Goal: Task Accomplishment & Management: Manage account settings

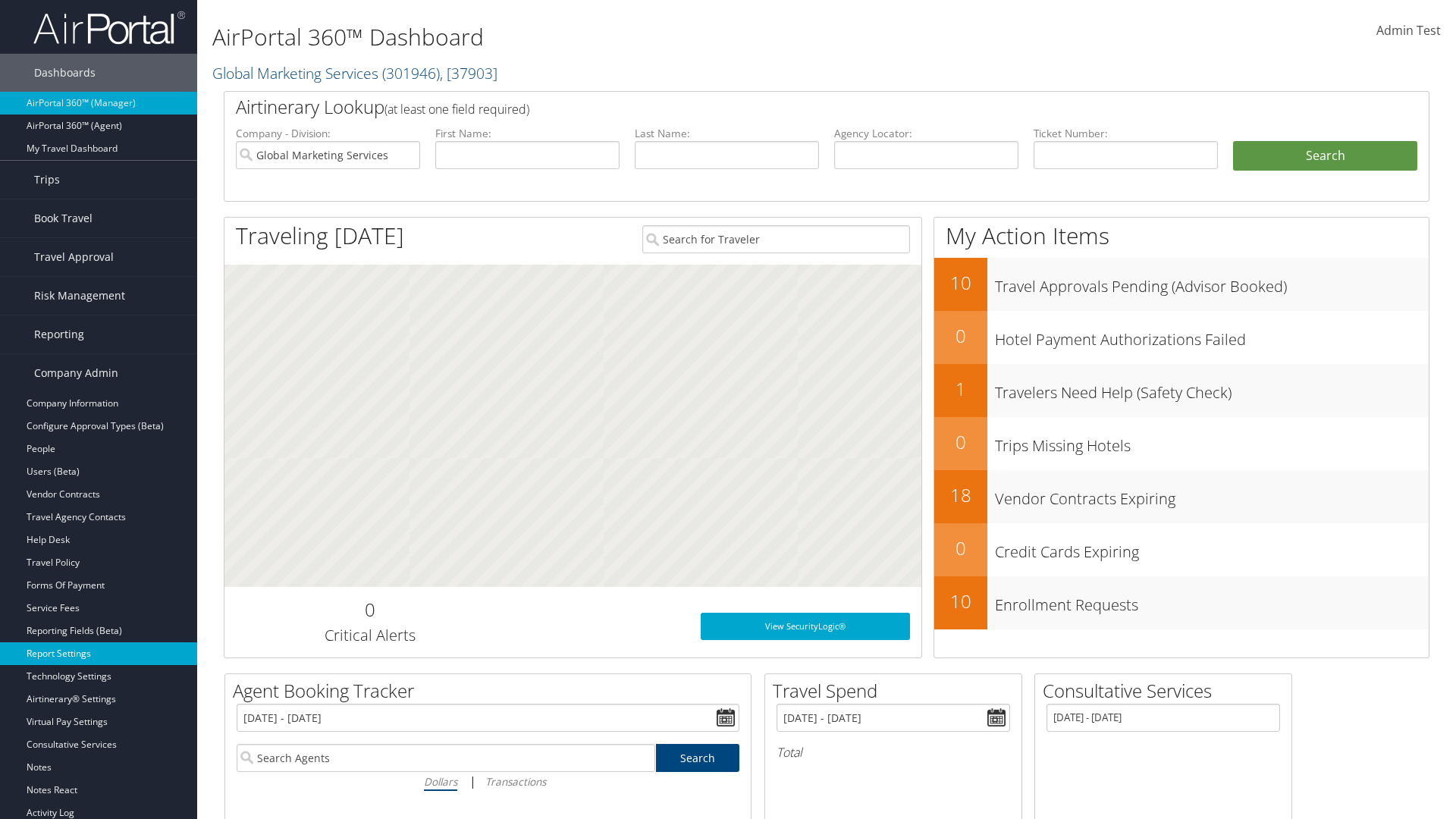
click at [99, 654] on link "Report Settings" at bounding box center [99, 653] width 197 height 23
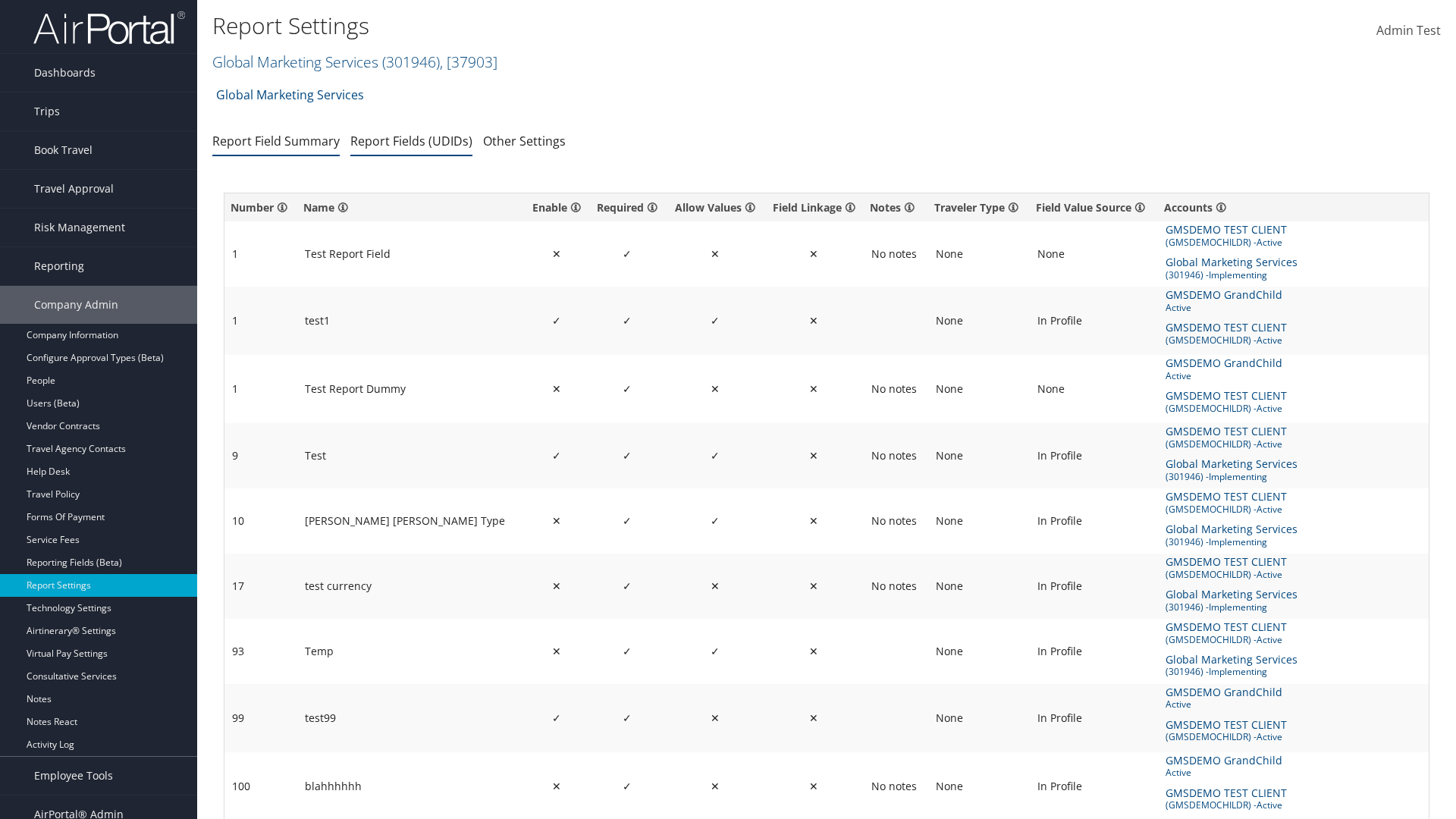
click at [411, 140] on link "Report Fields (UDIDs)" at bounding box center [411, 141] width 122 height 17
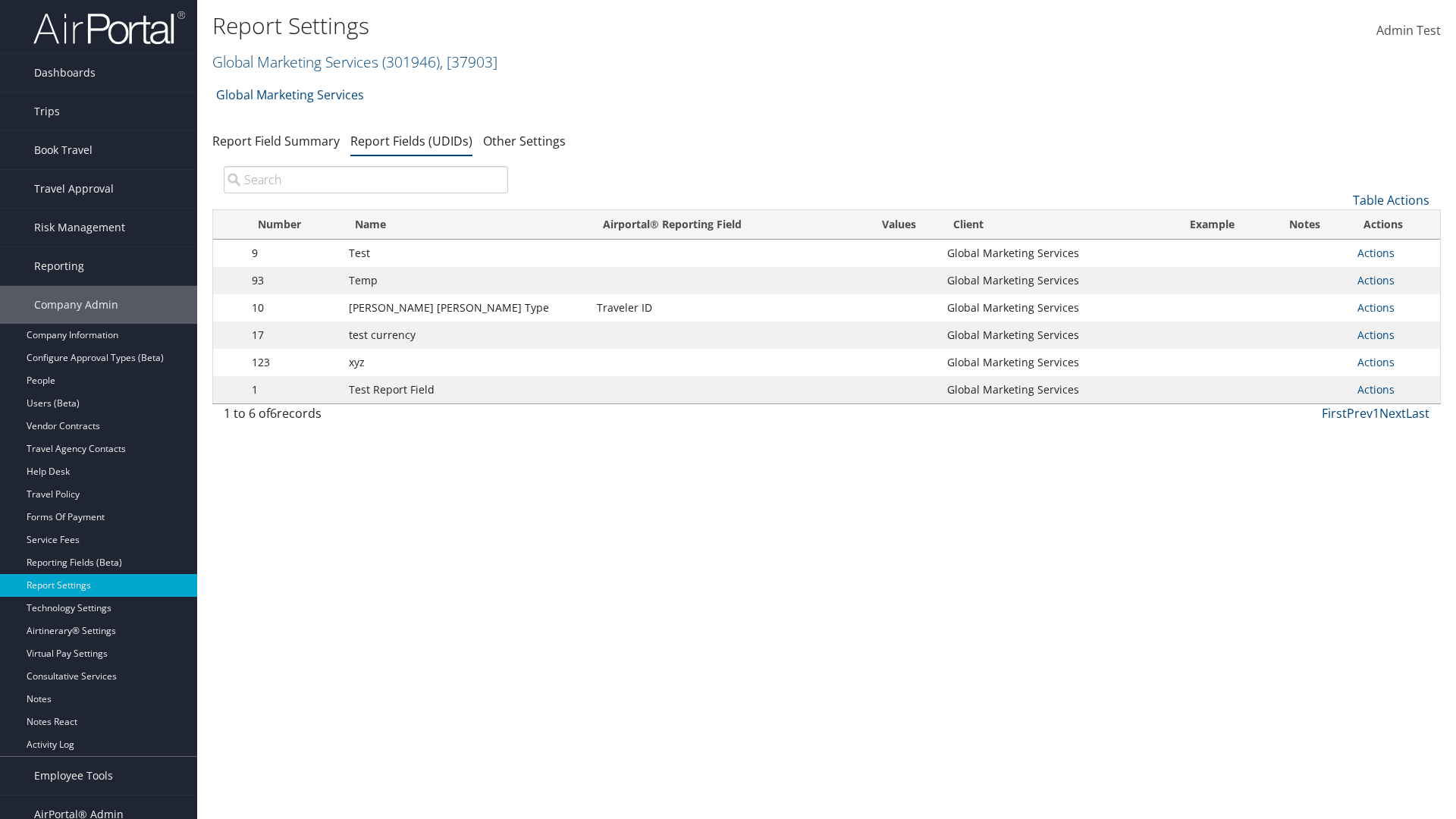
click at [366, 179] on input "search" at bounding box center [365, 179] width 284 height 27
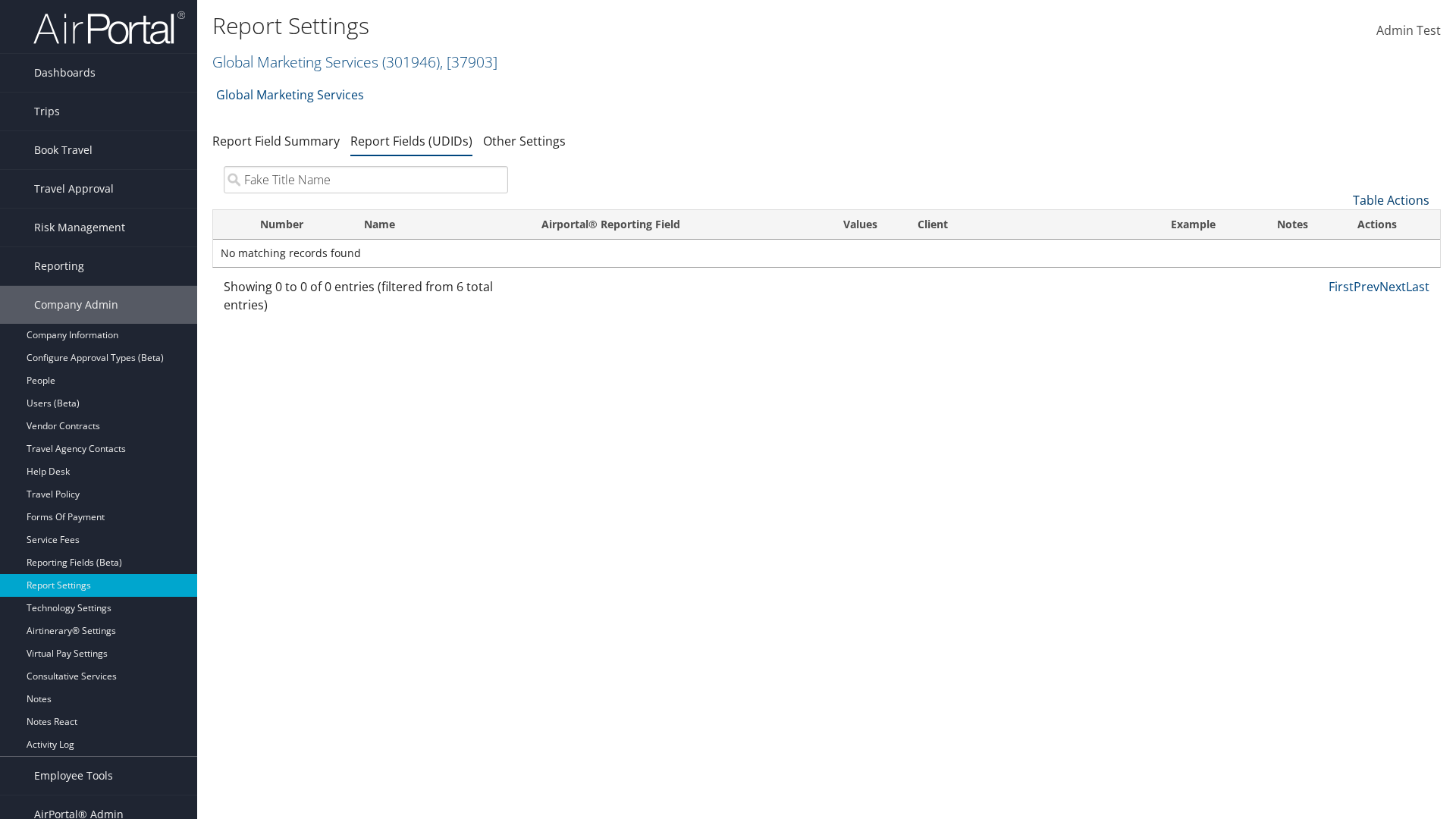
type input "Fake Title Name"
click at [1390, 201] on link "Table Actions" at bounding box center [1390, 201] width 77 height 17
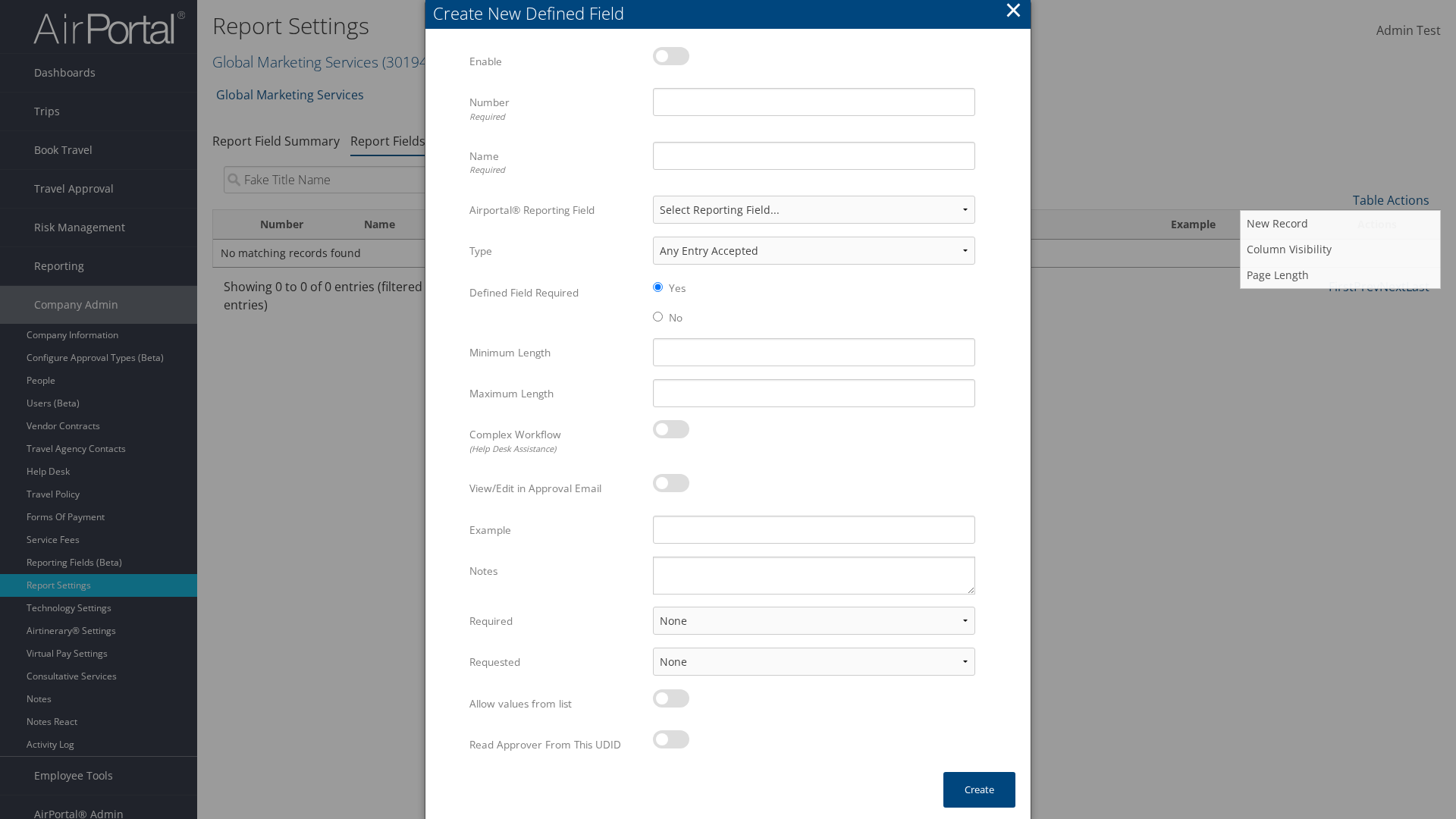
click at [671, 56] on label at bounding box center [671, 56] width 36 height 19
click at [670, 56] on input "checkbox" at bounding box center [666, 59] width 10 height 10
checkbox input "true"
click at [813, 155] on input "Name Required" at bounding box center [814, 155] width 322 height 28
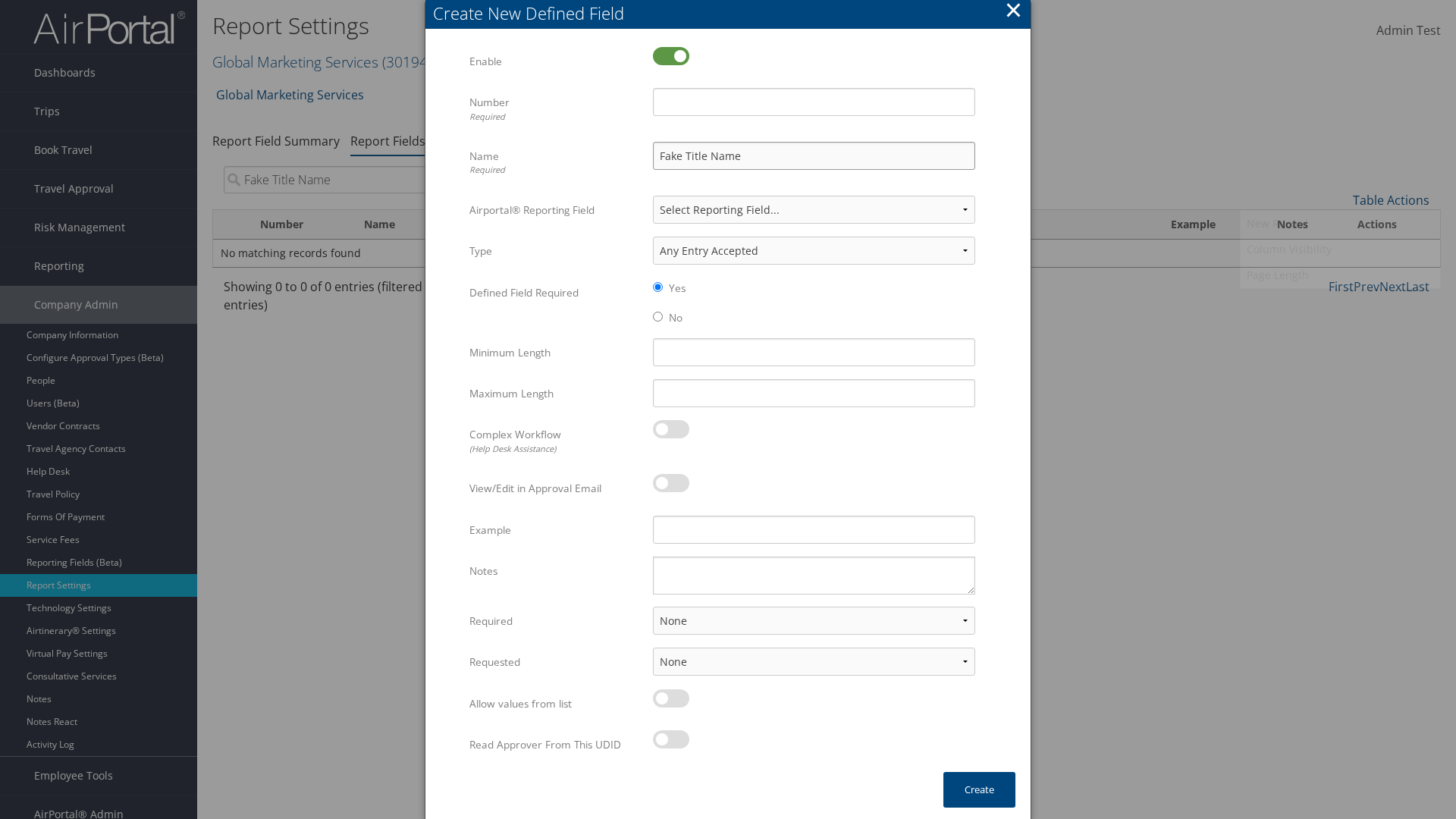
type input "Fake Title Name"
click at [813, 102] on input "Number Required" at bounding box center [814, 101] width 322 height 28
type input "333"
click at [979, 790] on button "Create" at bounding box center [978, 790] width 72 height 35
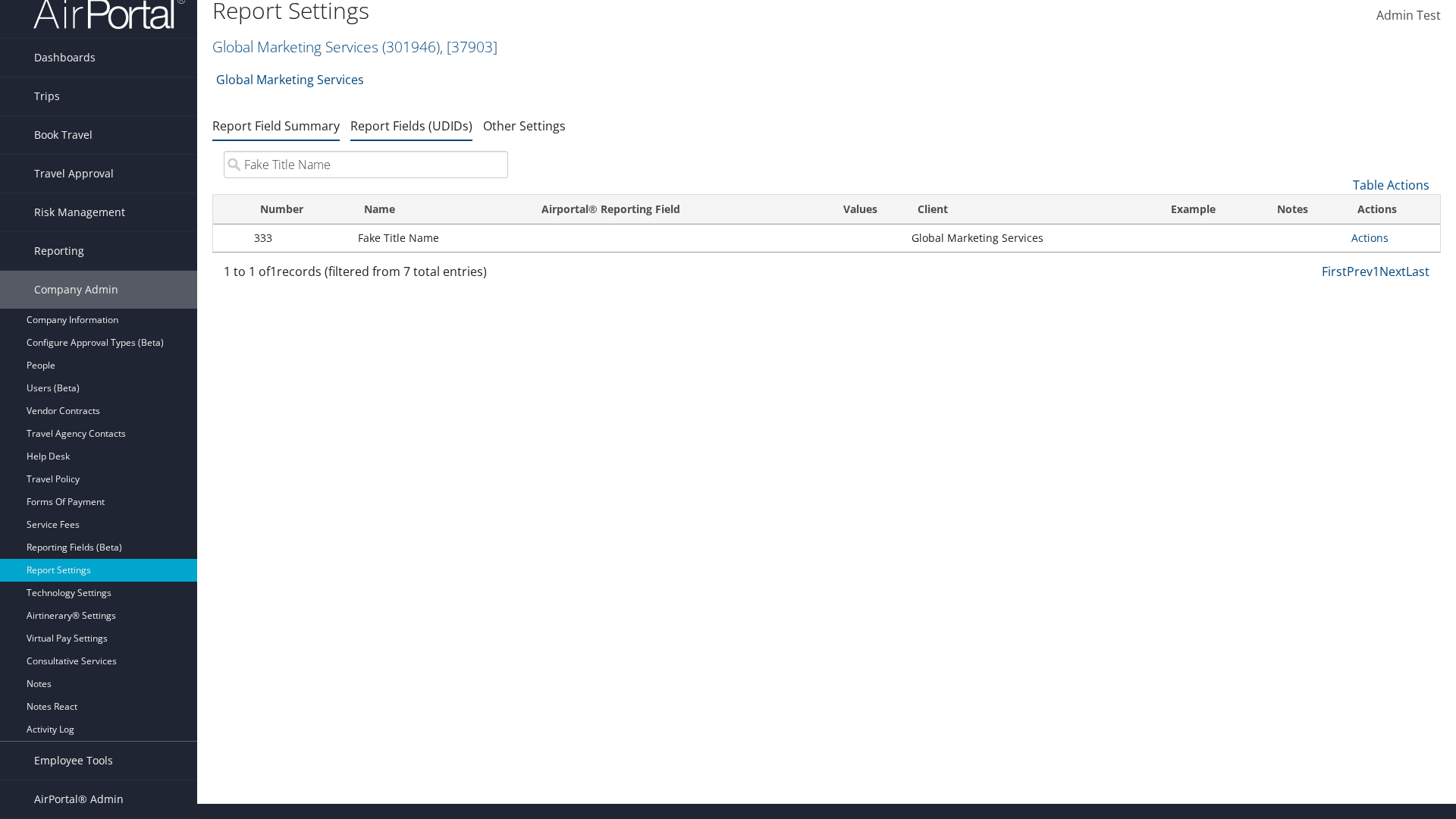
click at [276, 134] on link "Report Field Summary" at bounding box center [276, 126] width 127 height 17
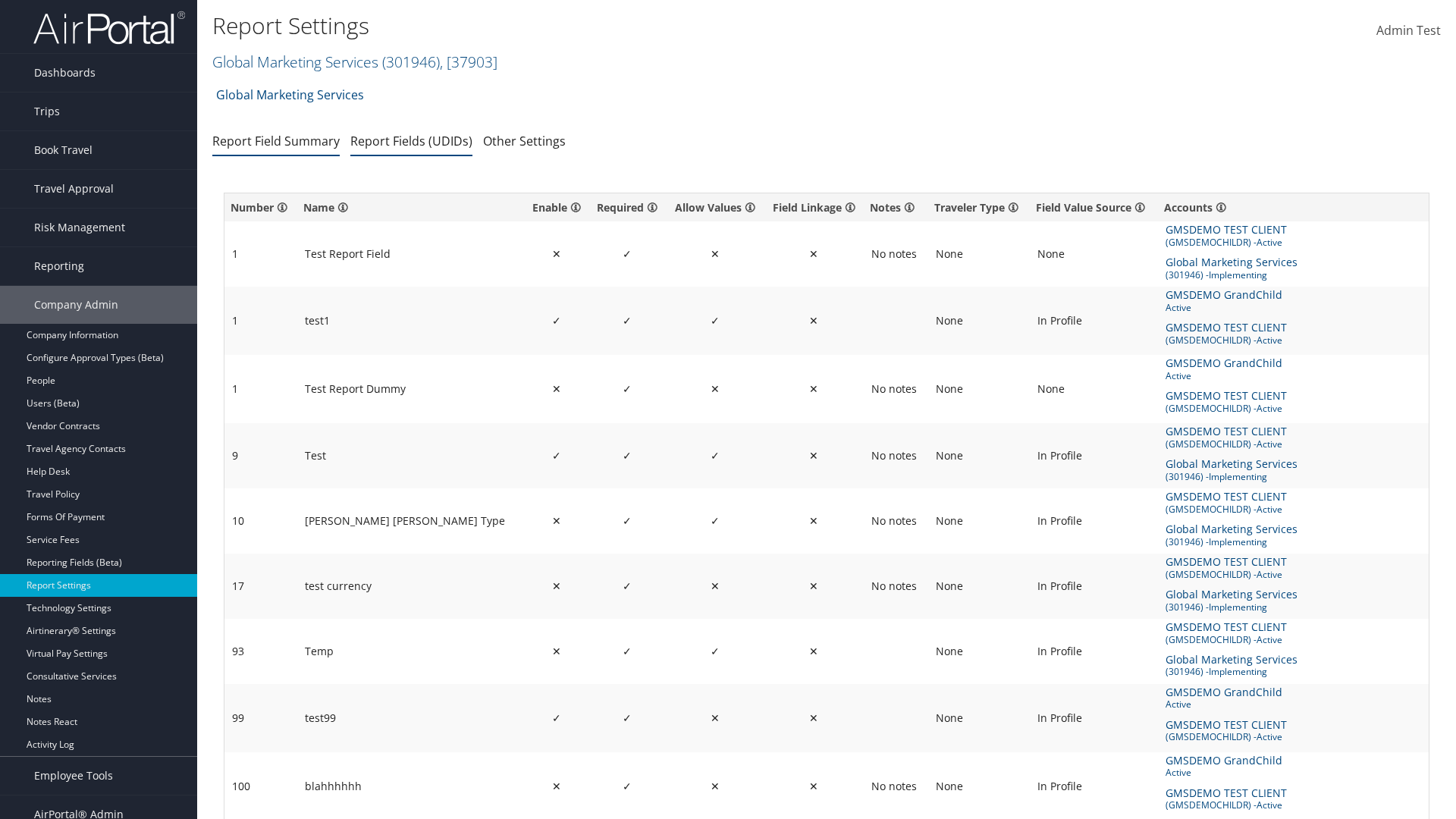
click at [411, 140] on link "Report Fields (UDIDs)" at bounding box center [411, 141] width 122 height 17
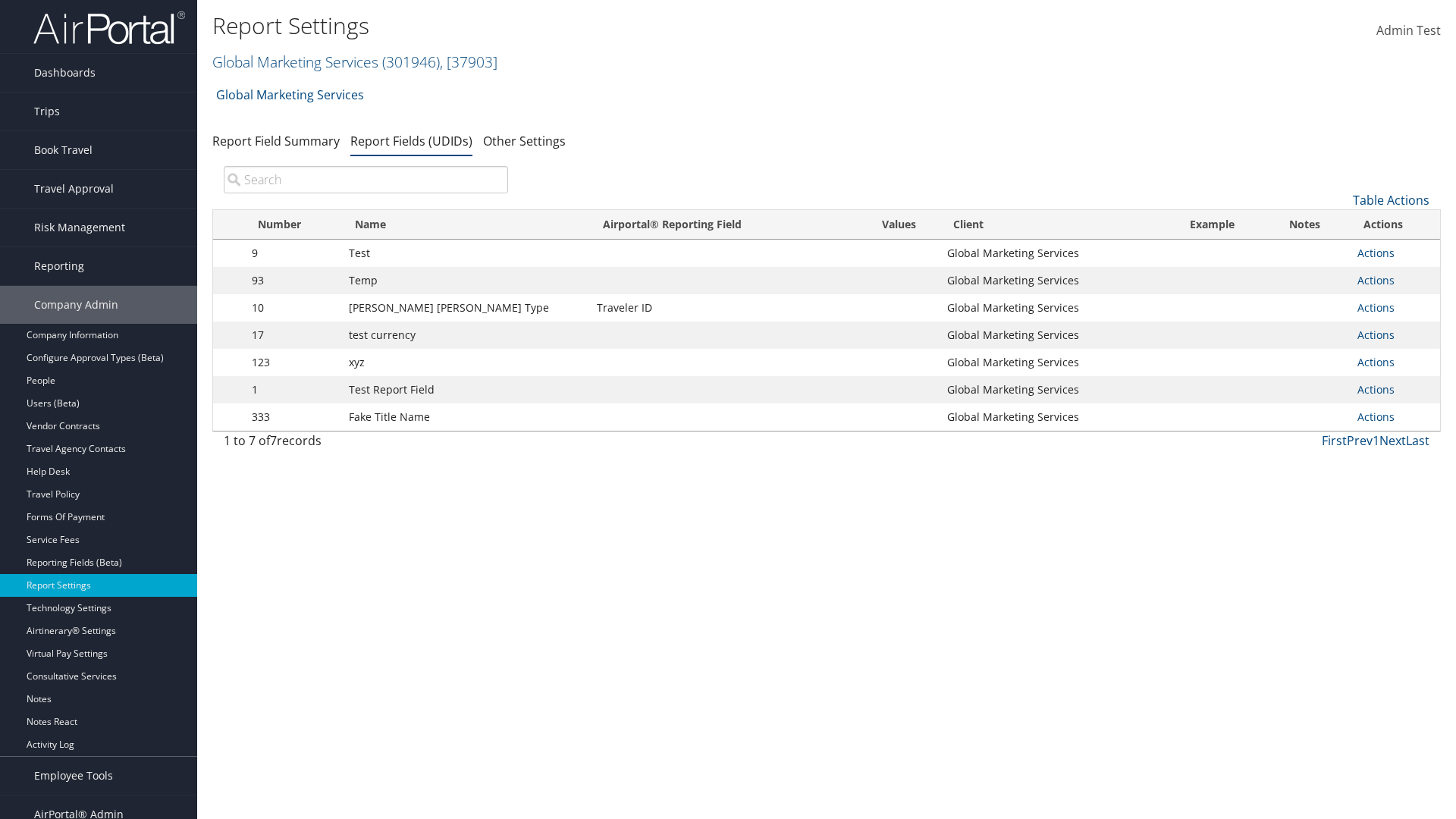
click at [366, 179] on input "search" at bounding box center [365, 179] width 284 height 27
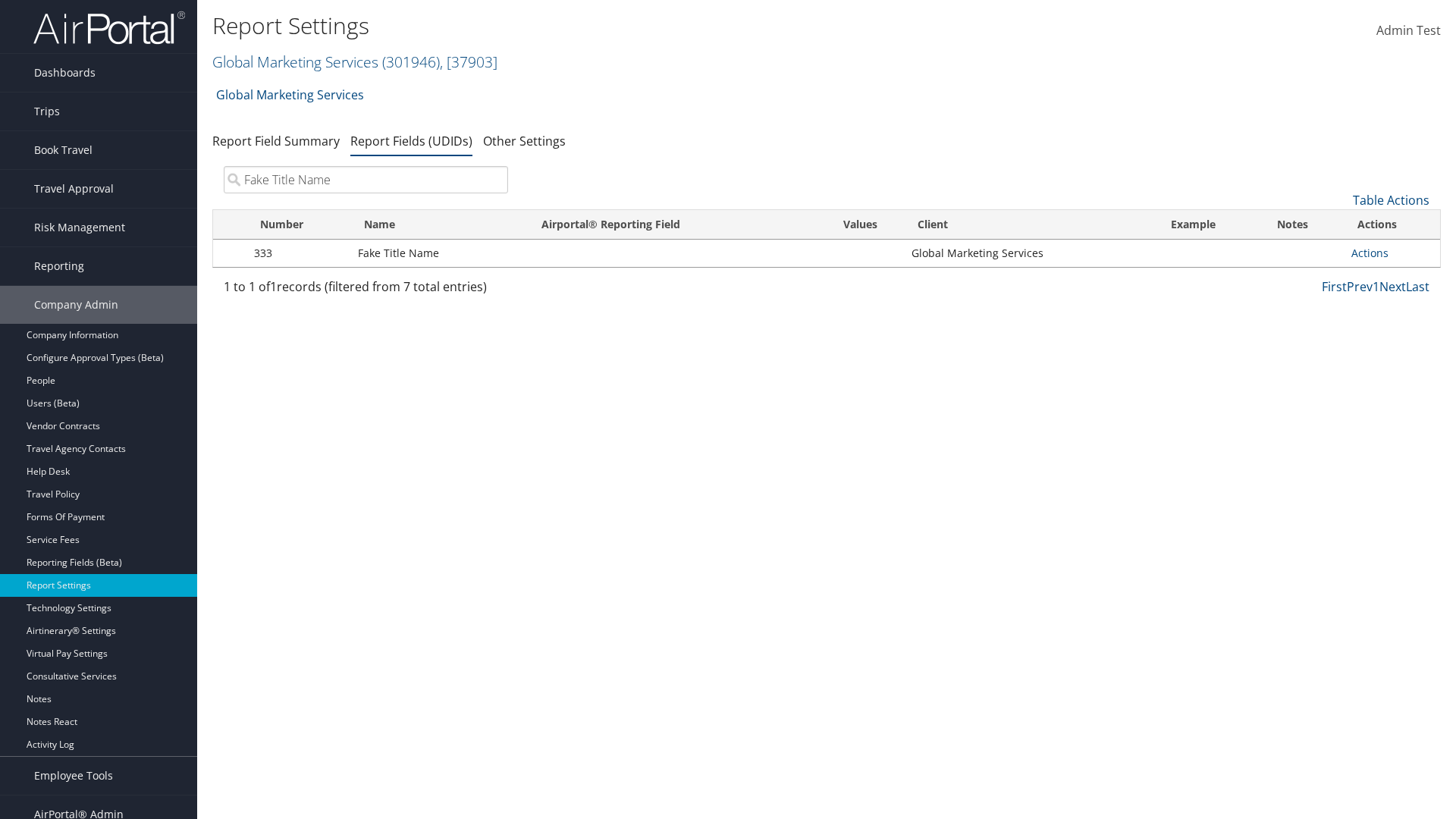
type input "Fake Title Name"
click at [1369, 253] on link "Actions" at bounding box center [1369, 253] width 37 height 14
click at [0, 0] on link "Delete" at bounding box center [0, 0] width 0 height 0
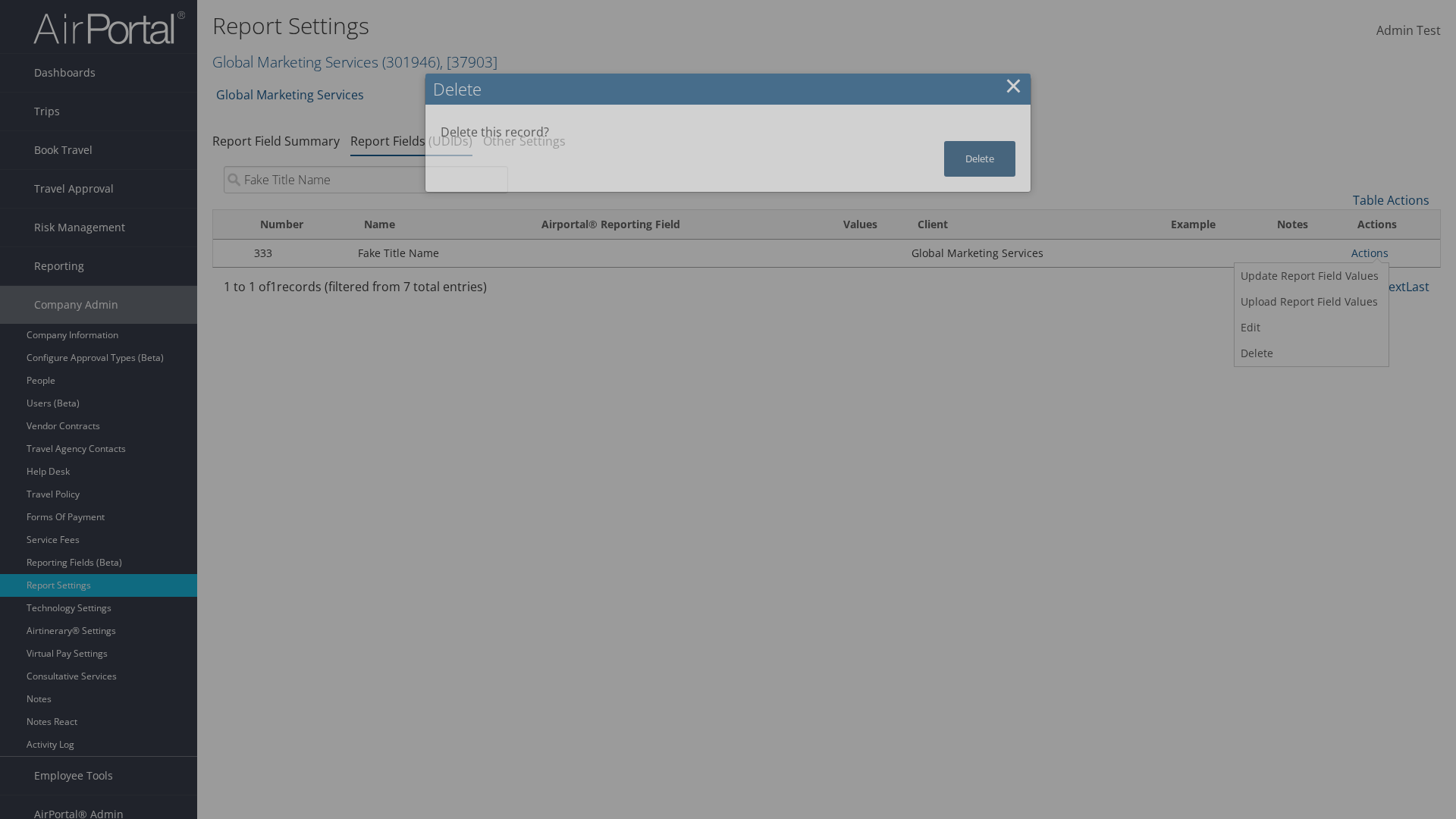
click at [980, 158] on button "Delete" at bounding box center [979, 158] width 72 height 35
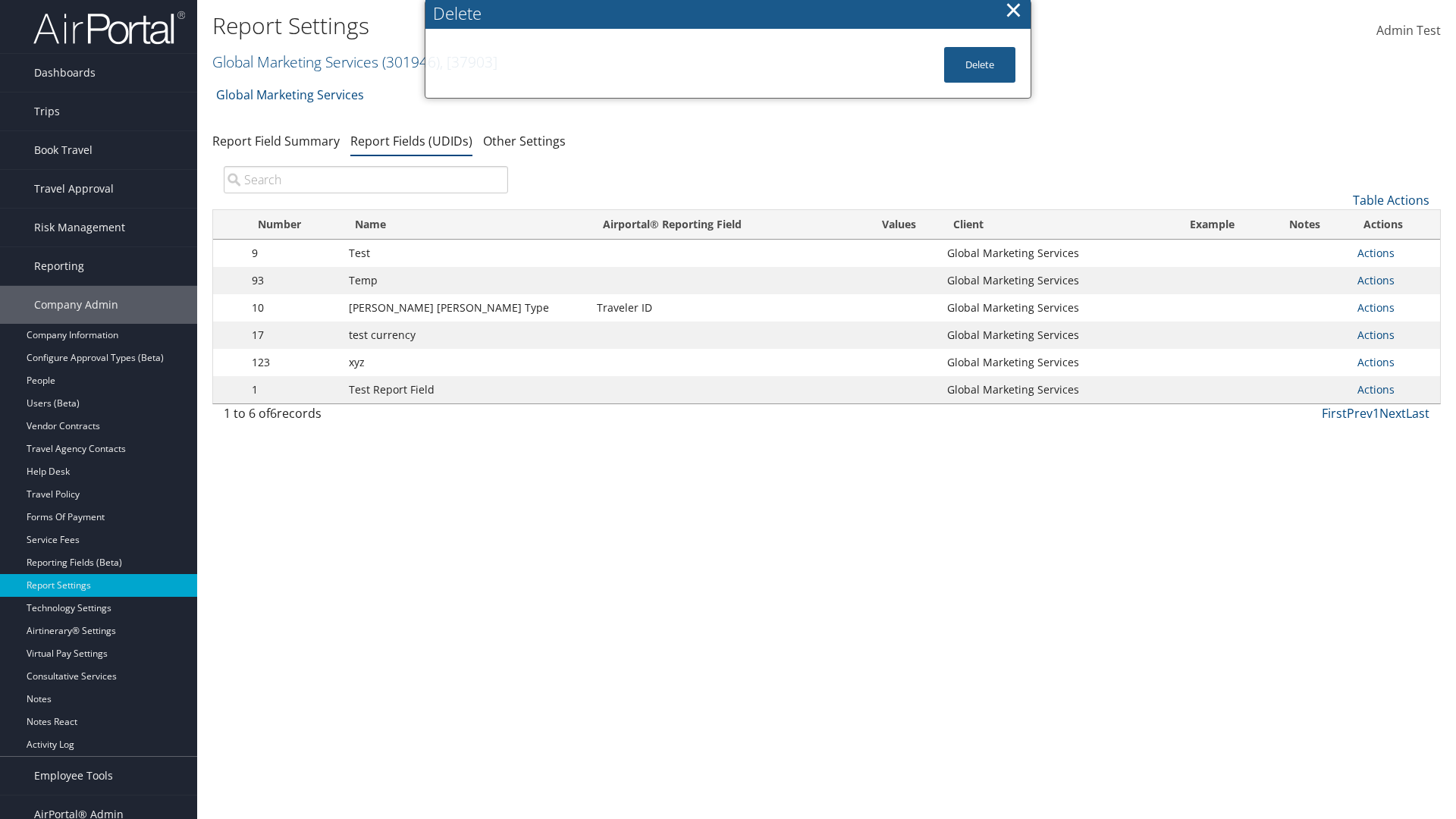
click at [366, 166] on input "search" at bounding box center [365, 179] width 284 height 27
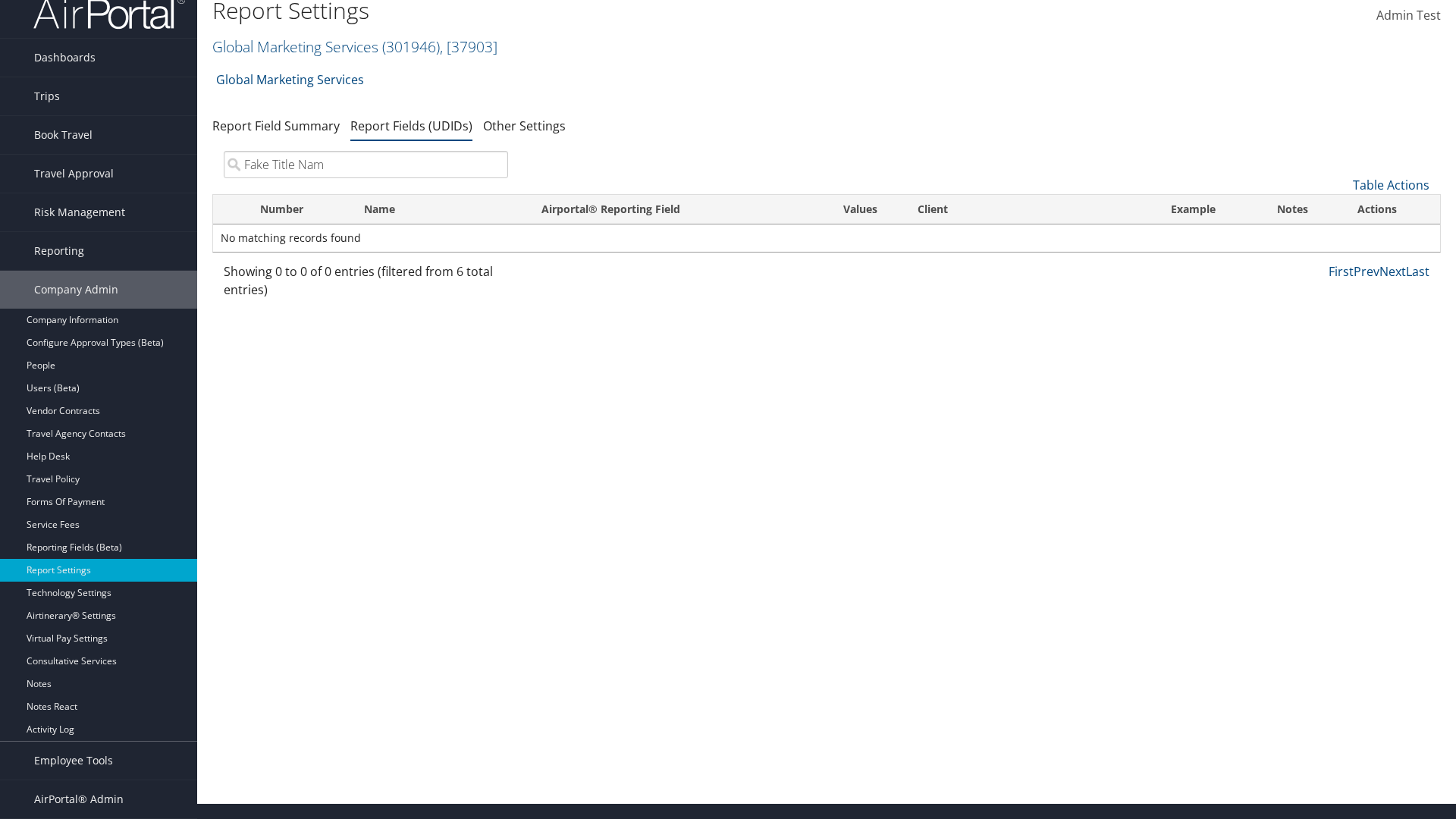
type input "Fake Title Name"
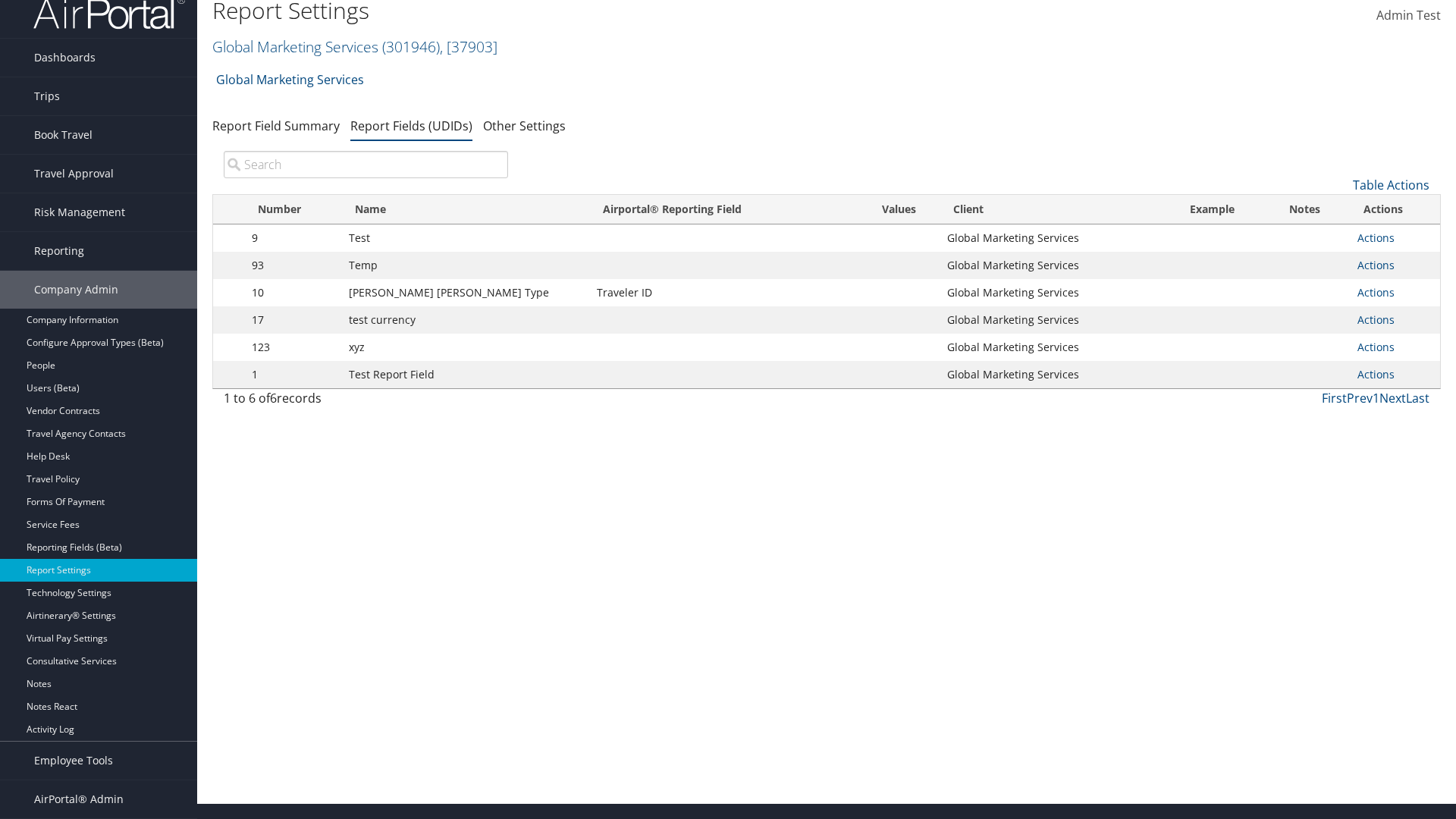
click at [366, 164] on input "search" at bounding box center [365, 164] width 284 height 27
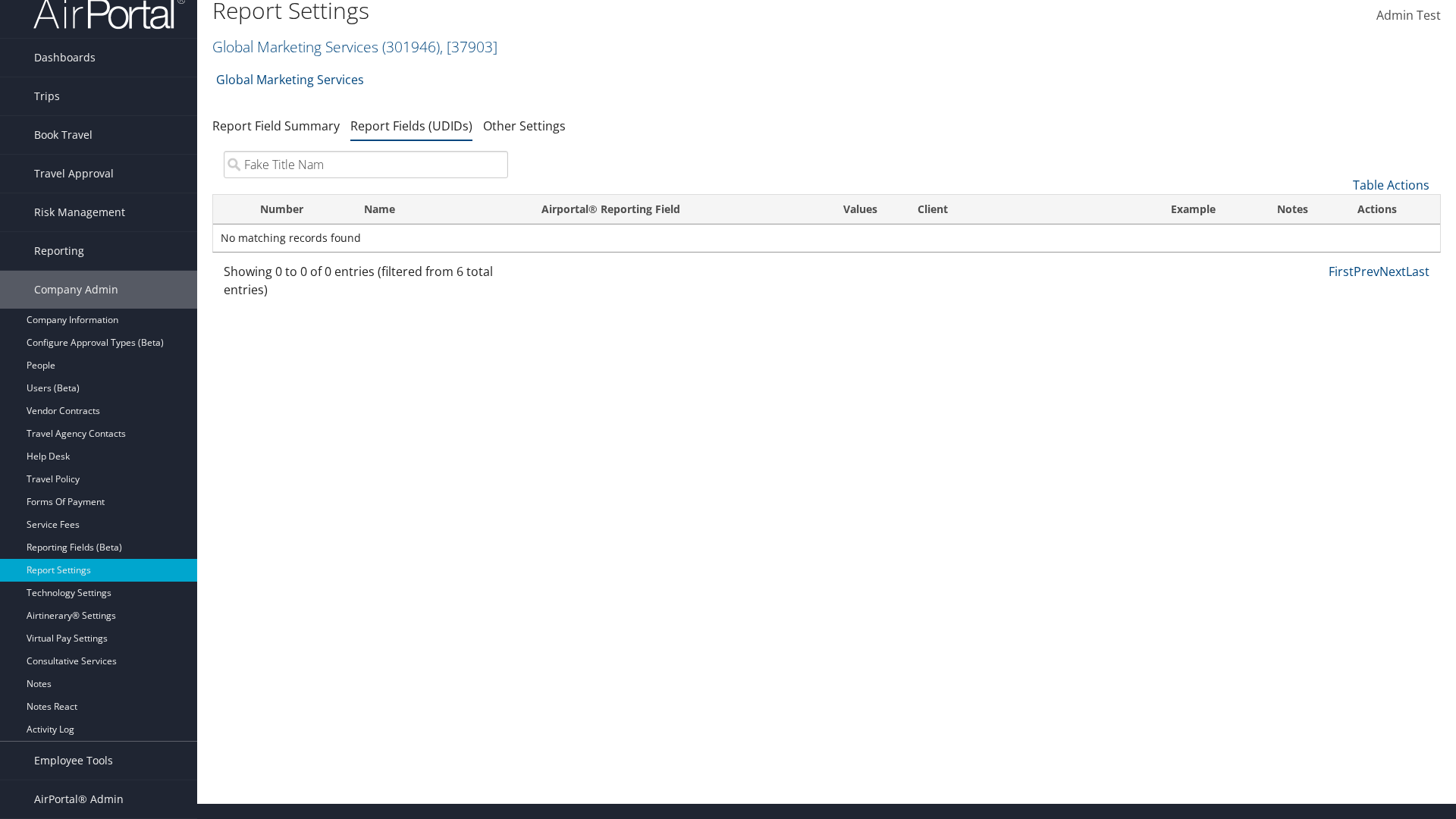
type input "Fake Title Name"
